Goal: Task Accomplishment & Management: Manage account settings

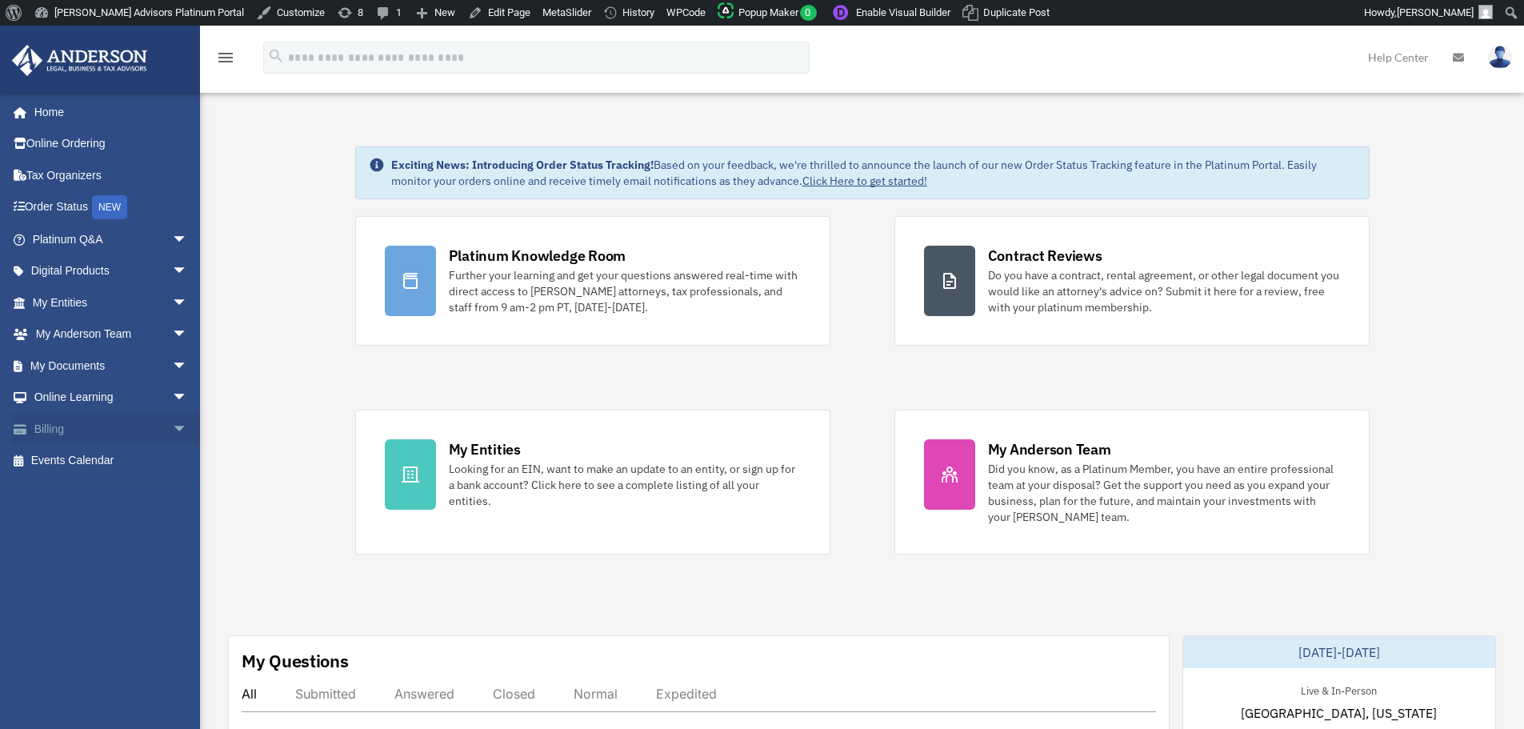
click at [172, 427] on span "arrow_drop_down" at bounding box center [188, 429] width 32 height 33
click at [58, 464] on link "$ Open Invoices" at bounding box center [117, 461] width 190 height 33
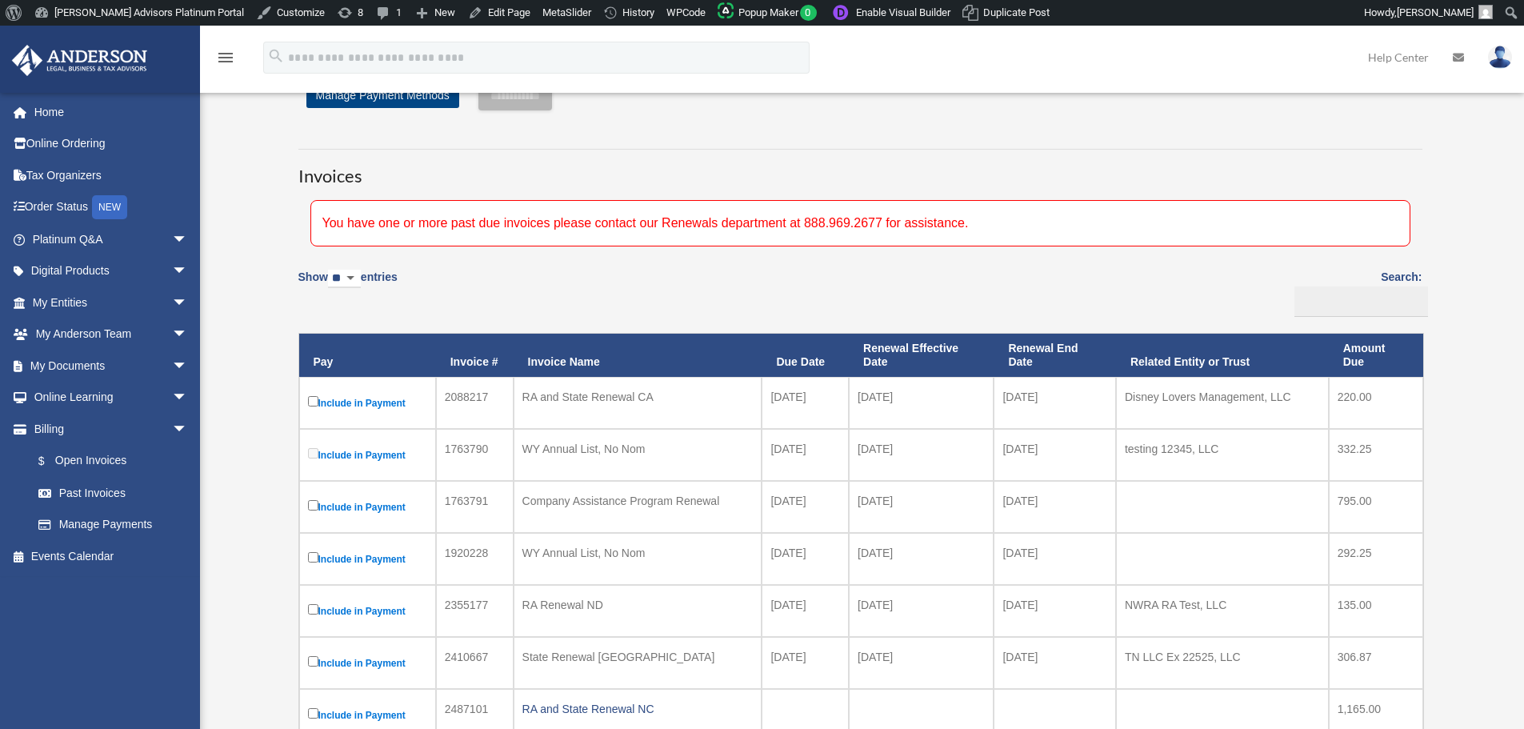
scroll to position [80, 0]
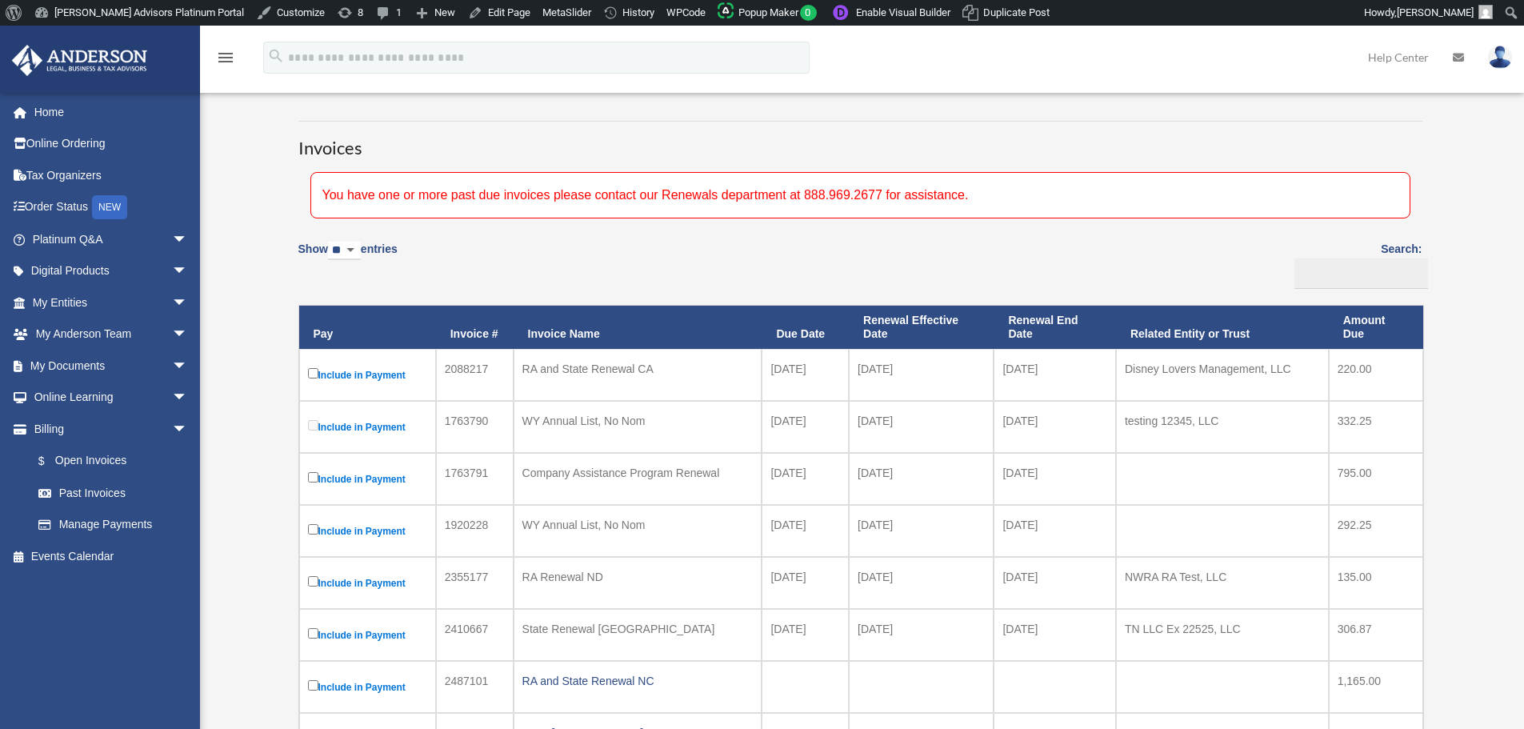
drag, startPoint x: 858, startPoint y: 367, endPoint x: 1070, endPoint y: 371, distance: 212.1
click at [1070, 371] on tr "Include in Payment 2088217 RA and State Renewal [GEOGRAPHIC_DATA] [DATE] [DATE]…" at bounding box center [861, 375] width 1124 height 52
click at [1070, 371] on td "[DATE]" at bounding box center [1055, 375] width 122 height 52
drag, startPoint x: 851, startPoint y: 471, endPoint x: 1073, endPoint y: 530, distance: 229.4
click at [1073, 530] on tbody at bounding box center [861, 614] width 1124 height 531
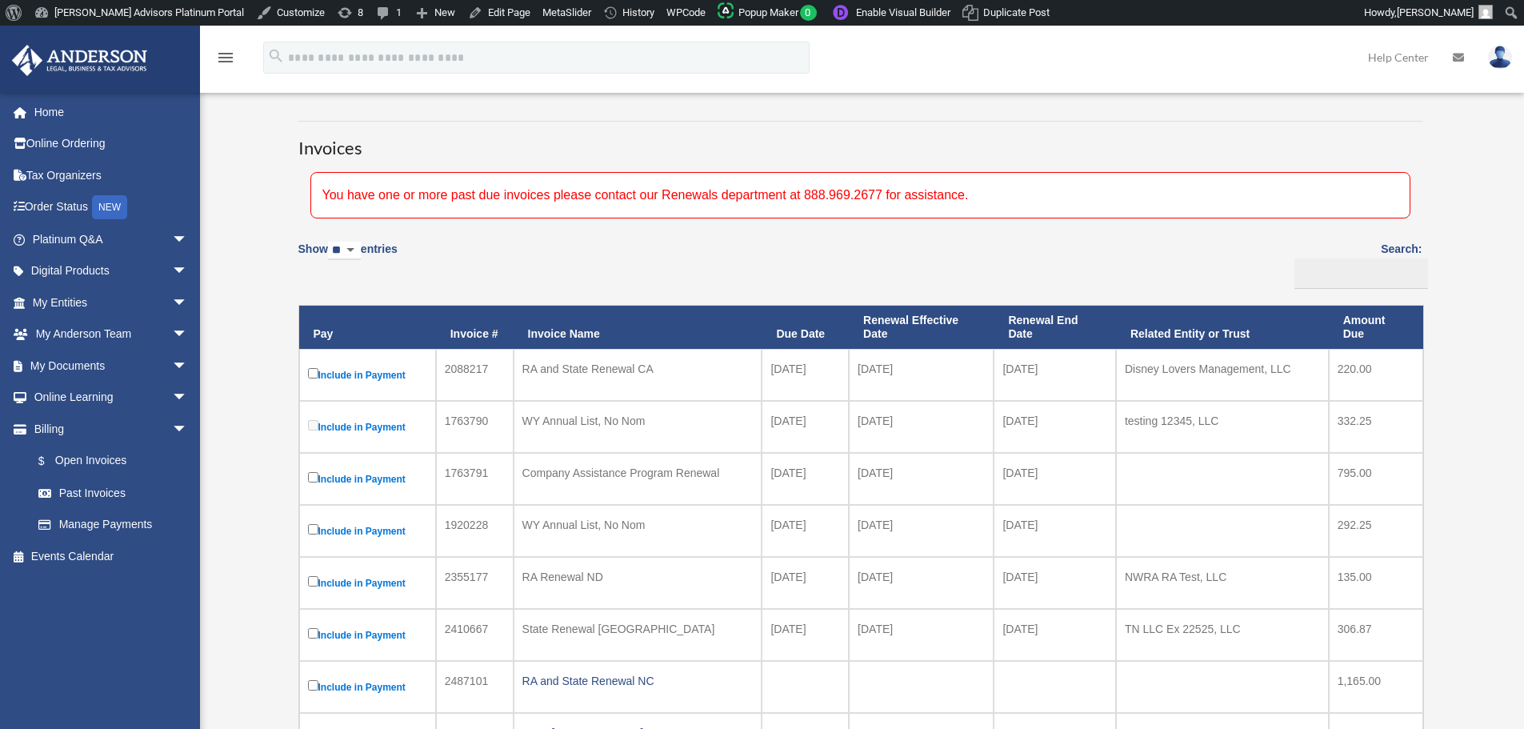
click at [1071, 530] on td "[DATE]" at bounding box center [1055, 531] width 122 height 52
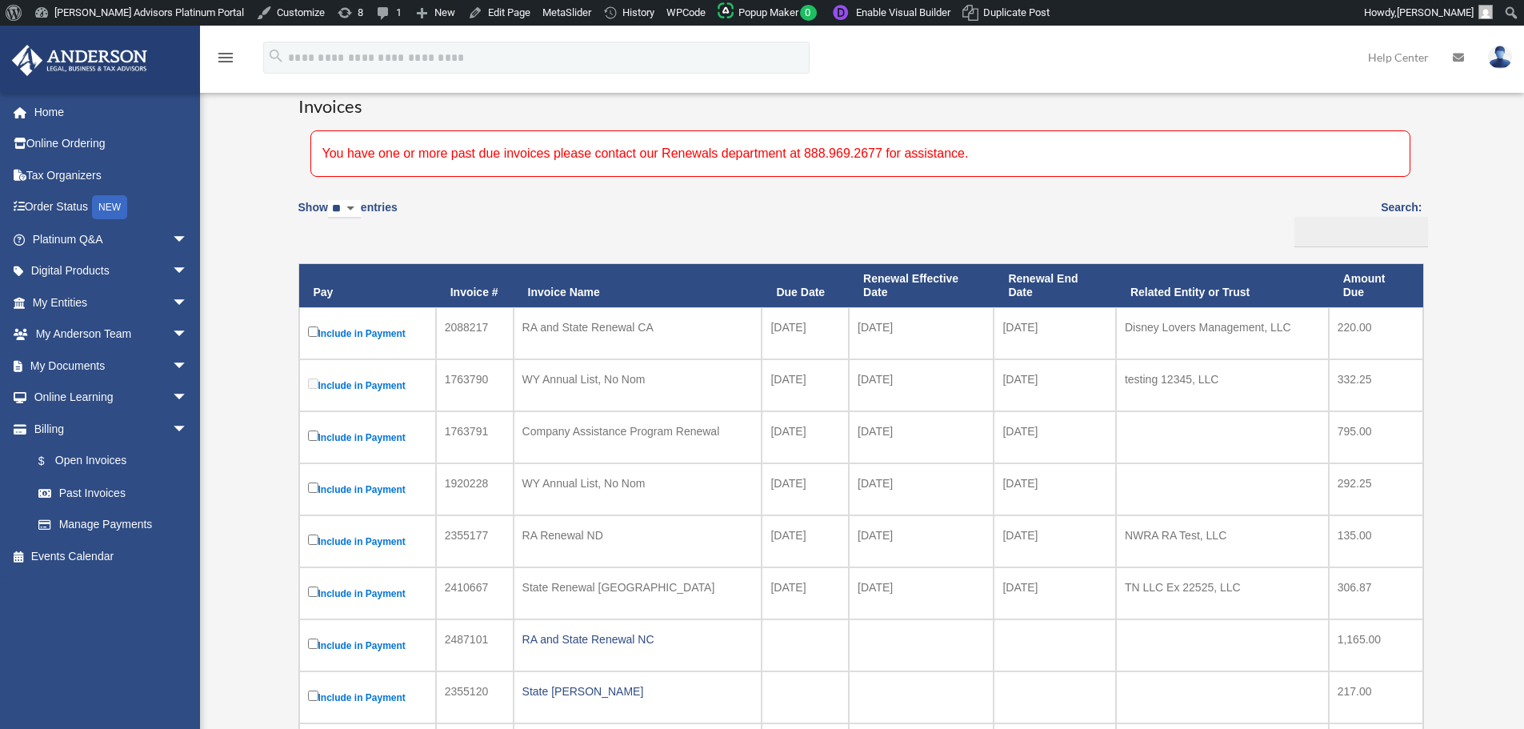
scroll to position [240, 0]
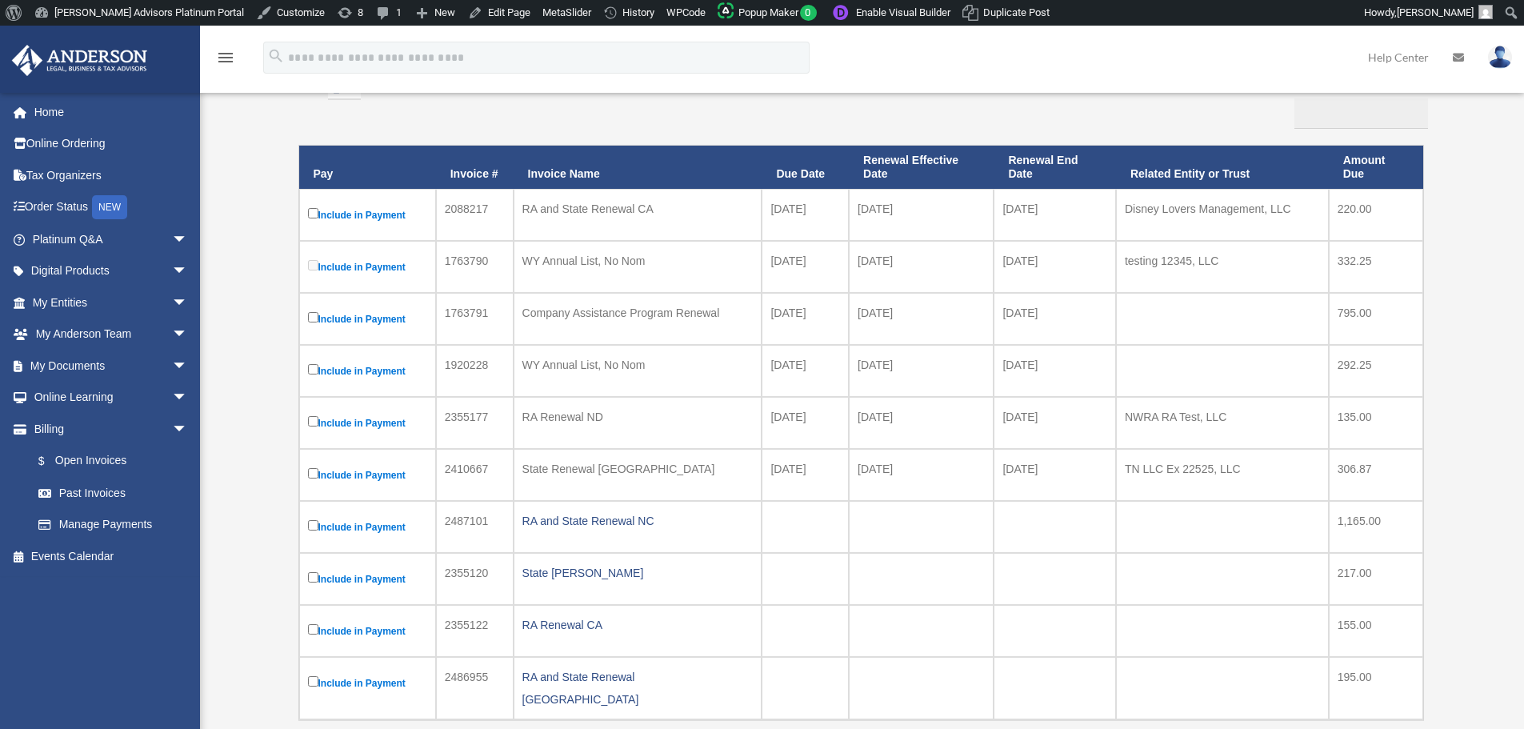
drag, startPoint x: 1075, startPoint y: 468, endPoint x: 623, endPoint y: 431, distance: 454.5
click at [623, 431] on tbody at bounding box center [861, 454] width 1124 height 531
click at [623, 431] on td "RA Renewal ND" at bounding box center [638, 423] width 249 height 52
drag, startPoint x: 495, startPoint y: 212, endPoint x: 415, endPoint y: 199, distance: 81.0
click at [413, 201] on tr "Include in Payment 2088217 RA and State Renewal [GEOGRAPHIC_DATA] [DATE] [DATE]…" at bounding box center [861, 215] width 1124 height 52
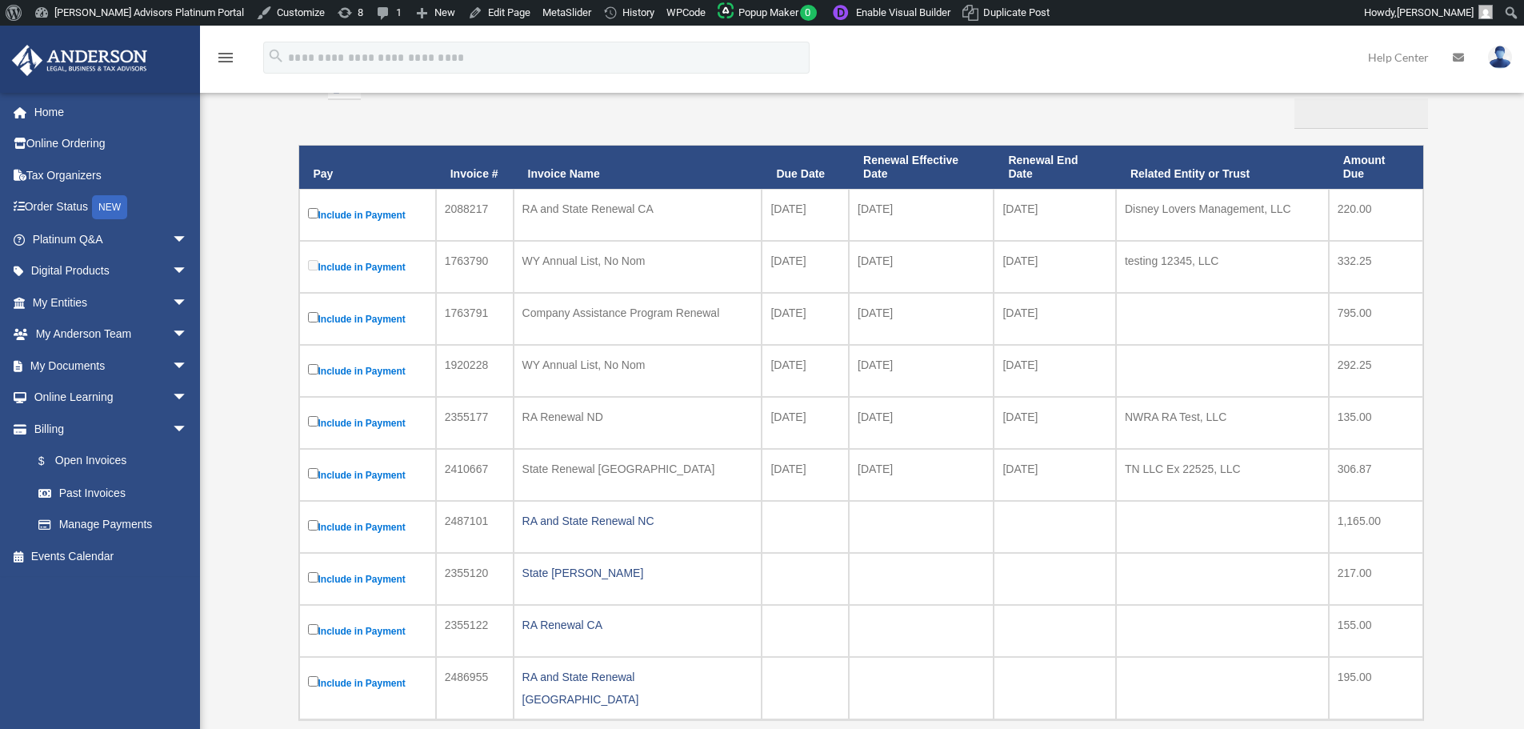
copy tr "2088217"
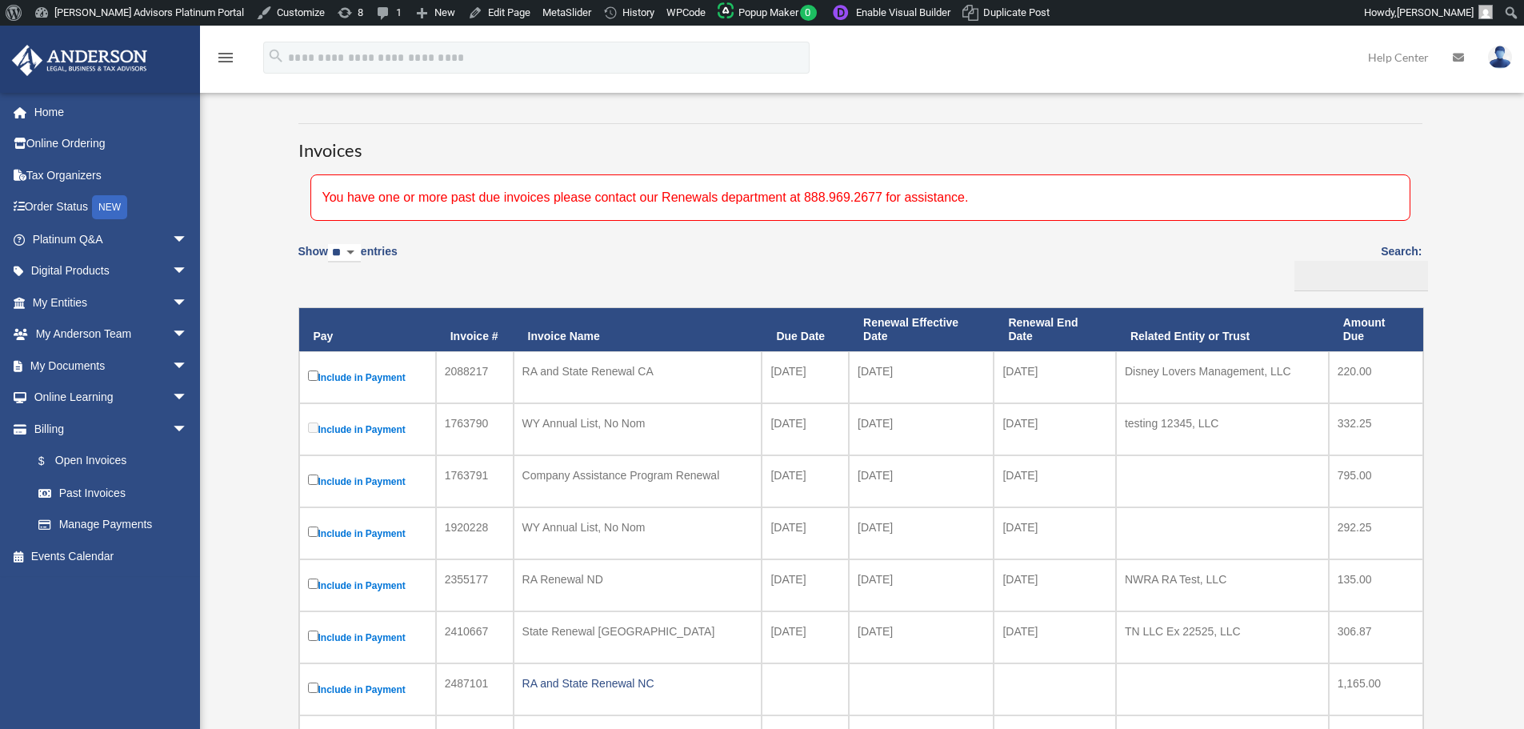
scroll to position [0, 0]
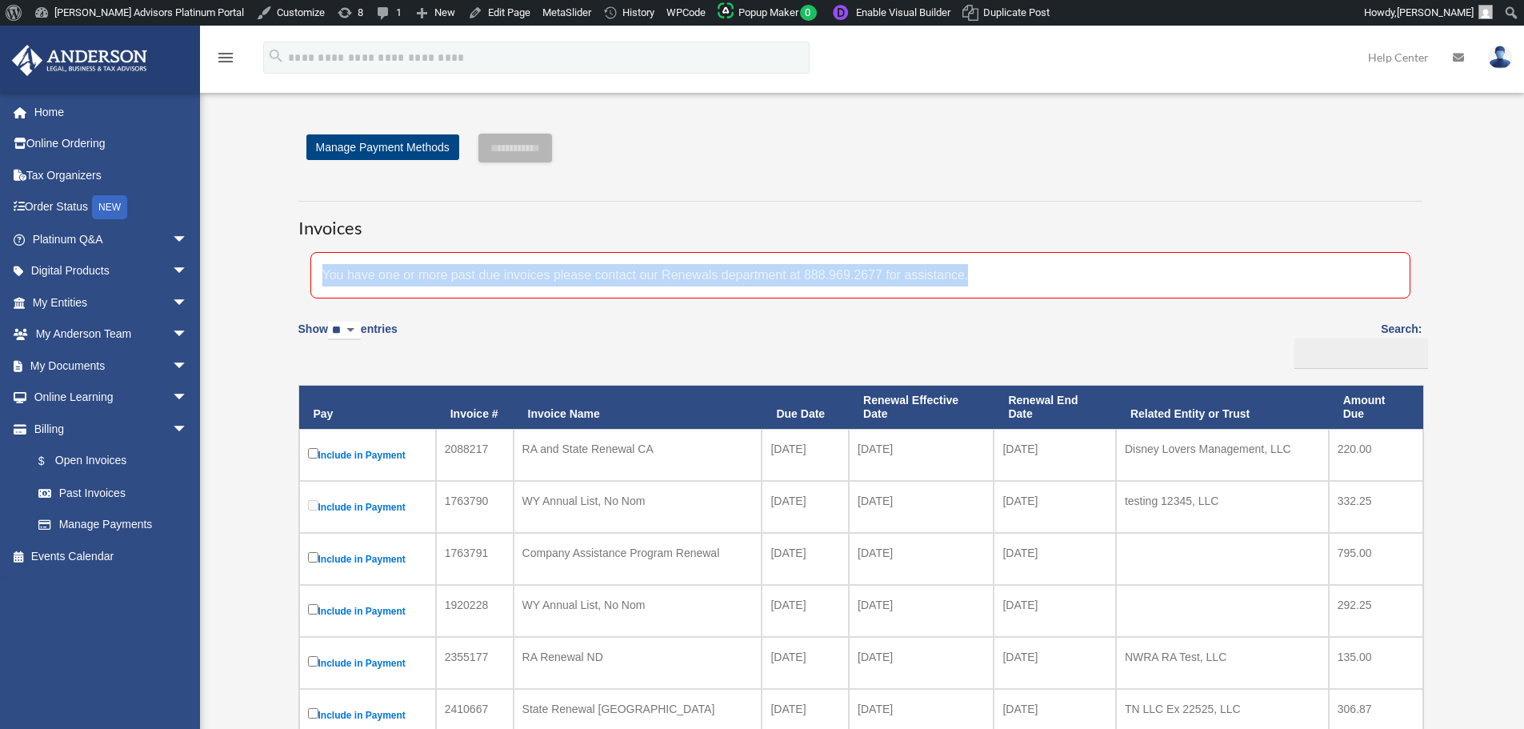
drag, startPoint x: 319, startPoint y: 273, endPoint x: 1152, endPoint y: 266, distance: 832.3
click at [1152, 266] on div "You have one or more past due invoices please contact our Renewals department a…" at bounding box center [860, 275] width 1100 height 46
click at [1129, 284] on div "You have one or more past due invoices please contact our Renewals department a…" at bounding box center [860, 275] width 1100 height 46
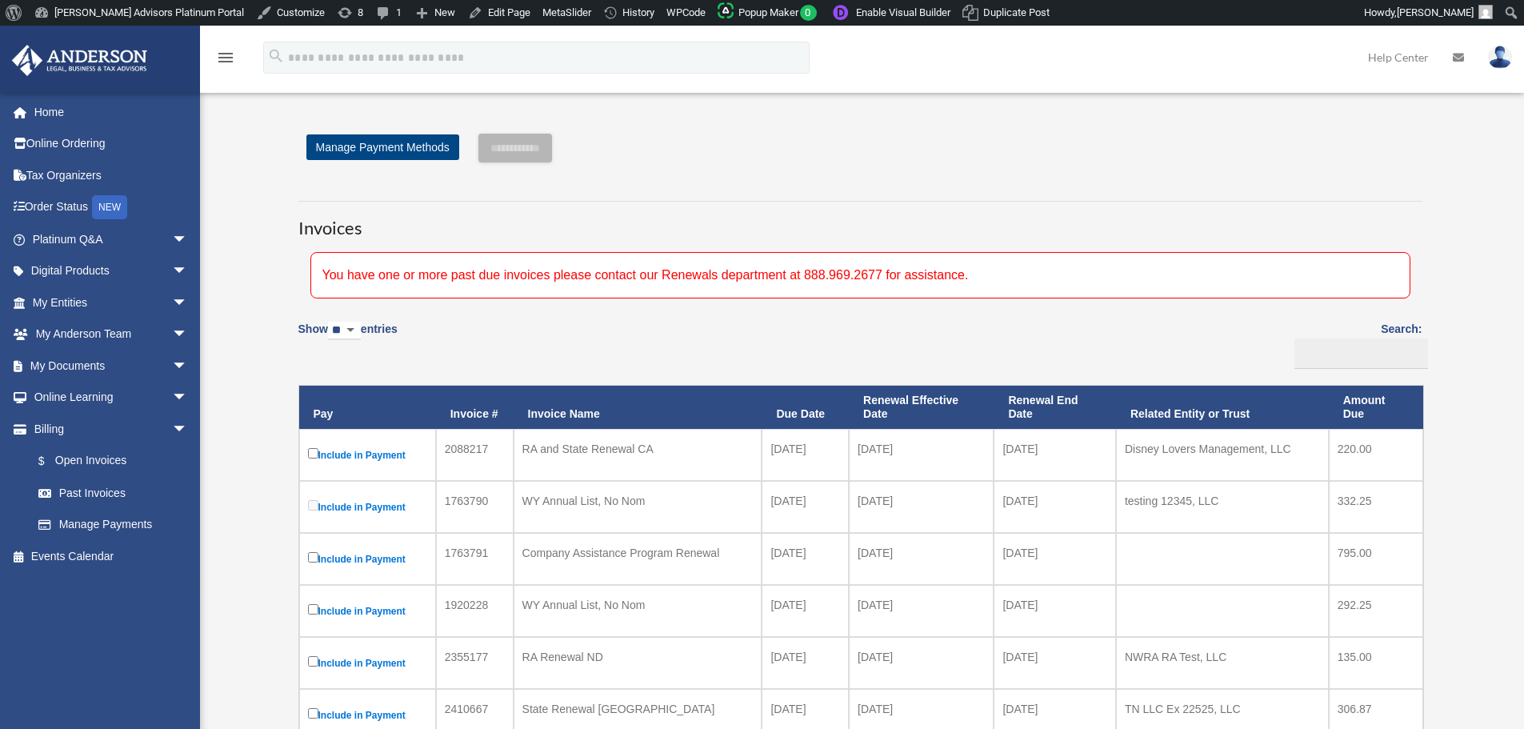
click at [546, 275] on div "You have one or more past due invoices please contact our Renewals department a…" at bounding box center [860, 275] width 1100 height 46
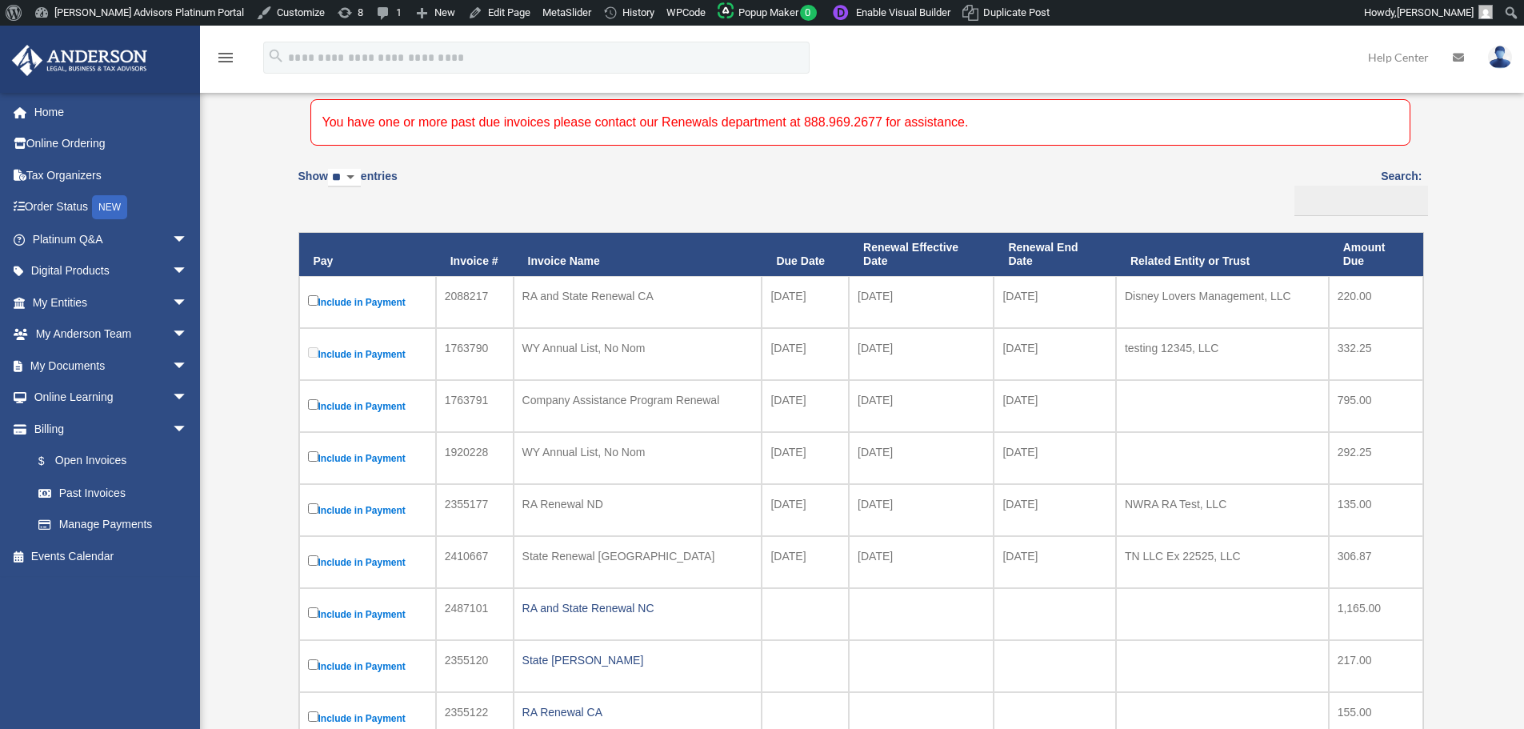
scroll to position [160, 0]
